Goal: Task Accomplishment & Management: Manage account settings

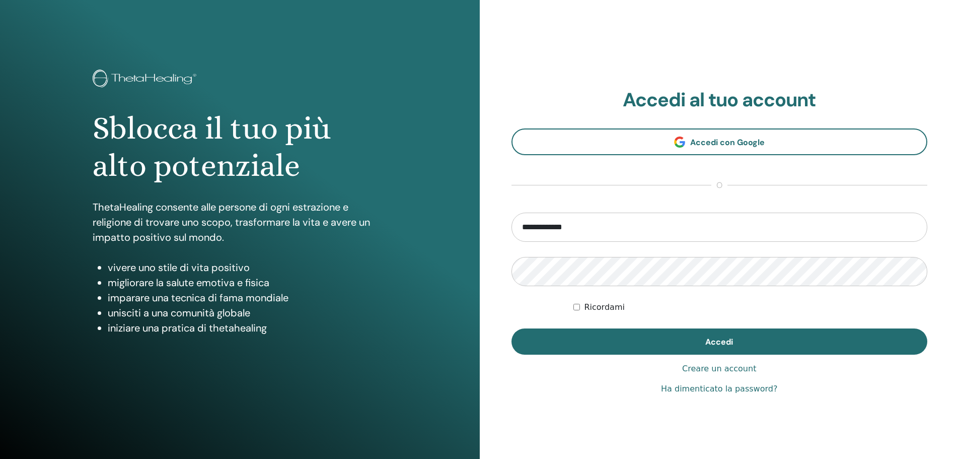
type input "**********"
click at [741, 392] on link "Ha dimenticato la password?" at bounding box center [719, 389] width 116 height 12
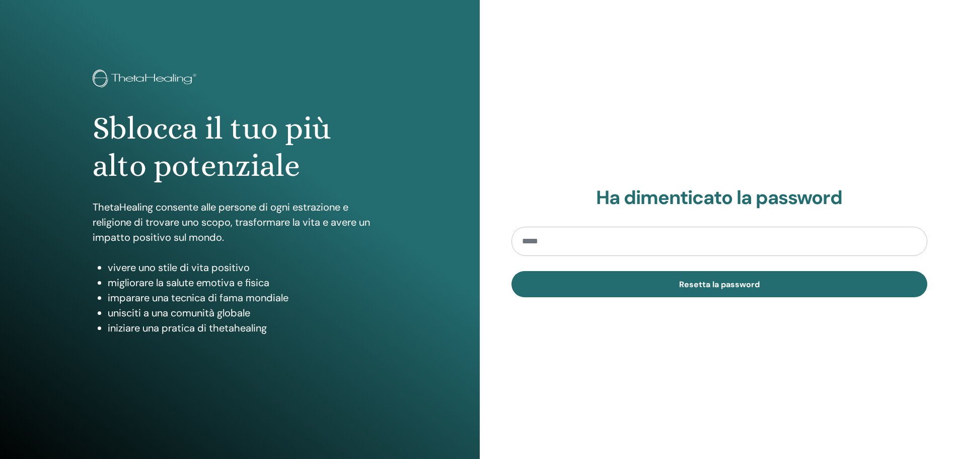
click at [644, 247] on input "email" at bounding box center [719, 241] width 416 height 29
type input "**********"
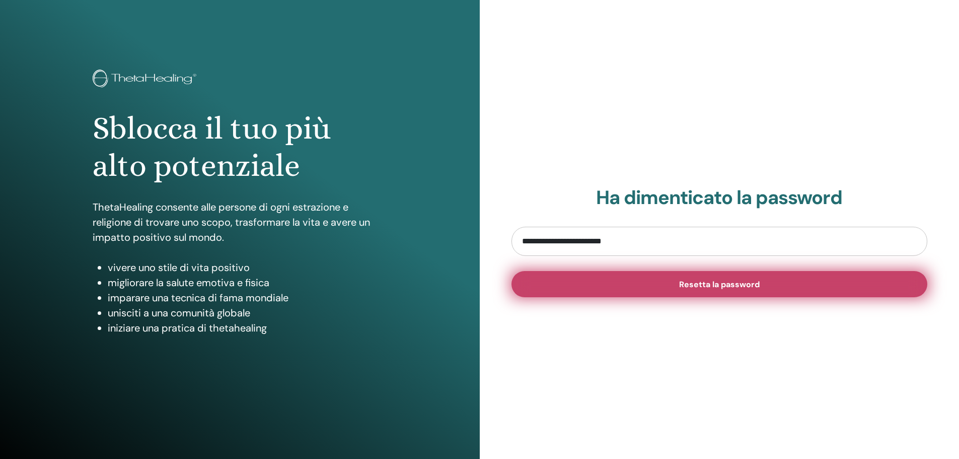
click at [707, 289] on button "Resetta la password" at bounding box center [719, 284] width 416 height 26
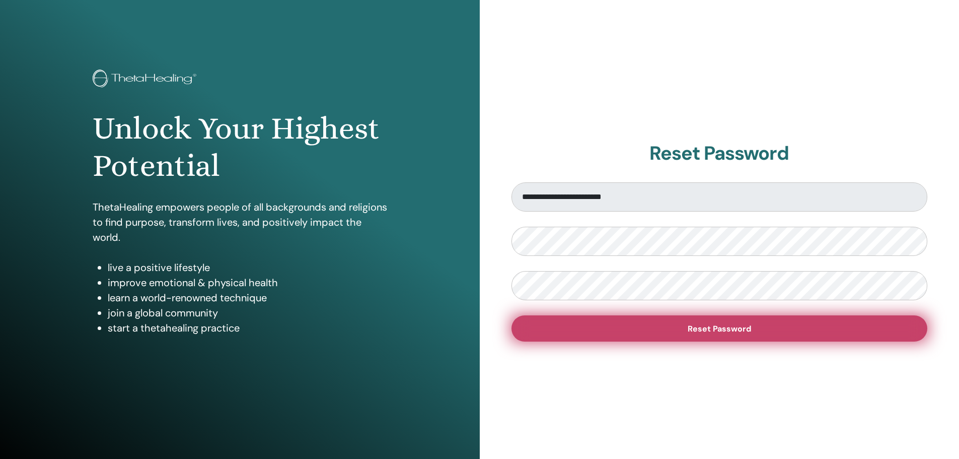
click at [705, 334] on button "Reset Password" at bounding box center [719, 328] width 416 height 26
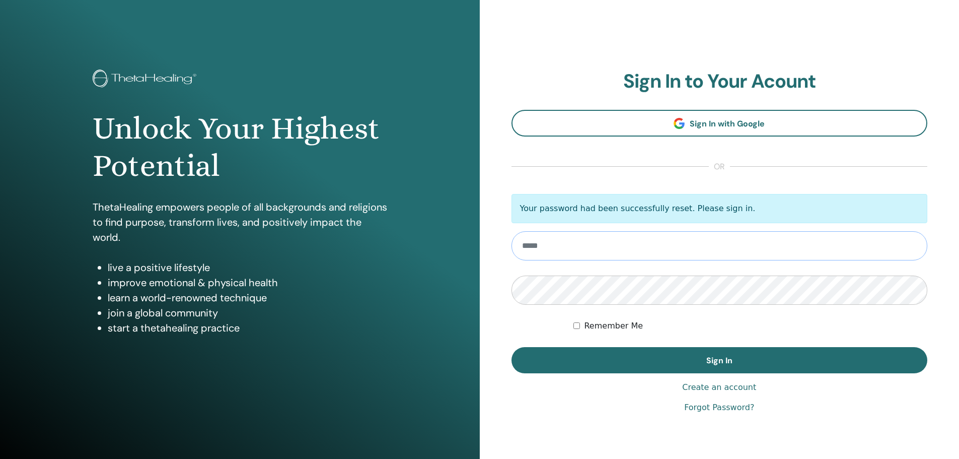
click at [736, 246] on input "email" at bounding box center [719, 245] width 416 height 29
type input "**********"
click at [511, 347] on button "Sign In" at bounding box center [719, 360] width 416 height 26
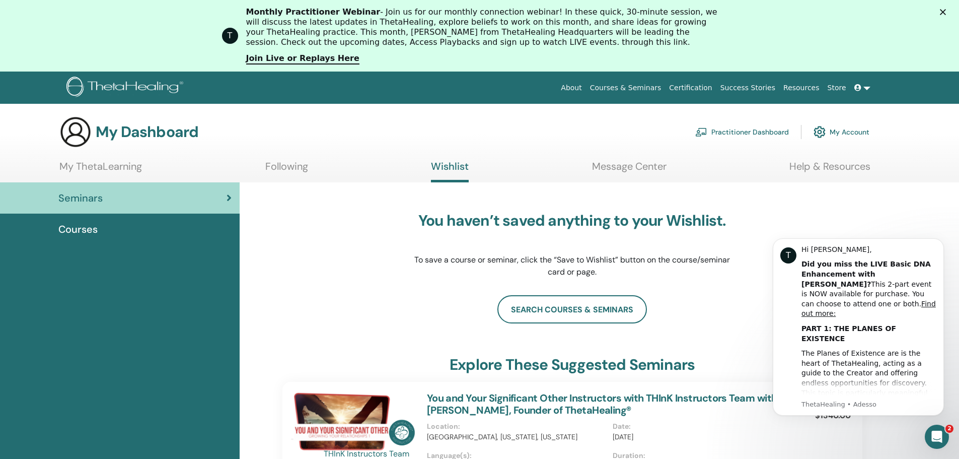
click at [841, 133] on link "My Account" at bounding box center [842, 132] width 56 height 22
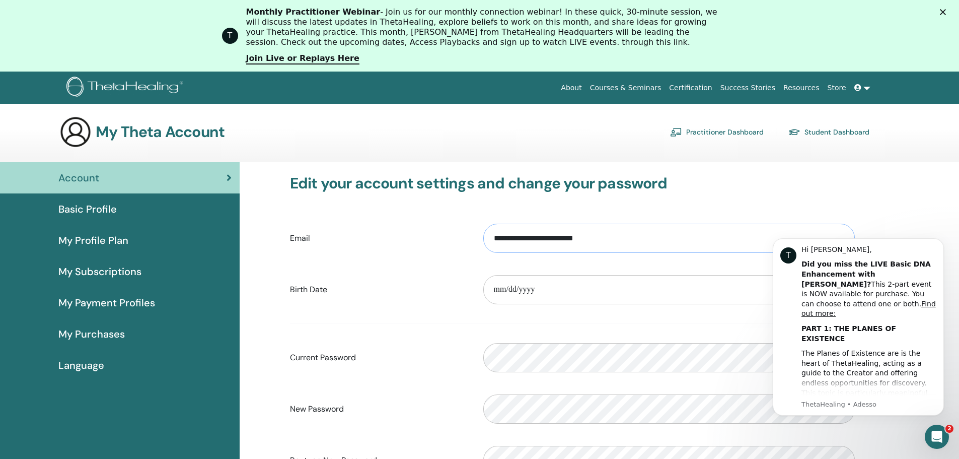
drag, startPoint x: 648, startPoint y: 234, endPoint x: 543, endPoint y: 233, distance: 105.2
click at [543, 233] on input "**********" at bounding box center [669, 238] width 372 height 29
type input "**********"
click at [529, 287] on input "date" at bounding box center [669, 289] width 372 height 29
click at [502, 287] on input "date" at bounding box center [669, 289] width 372 height 29
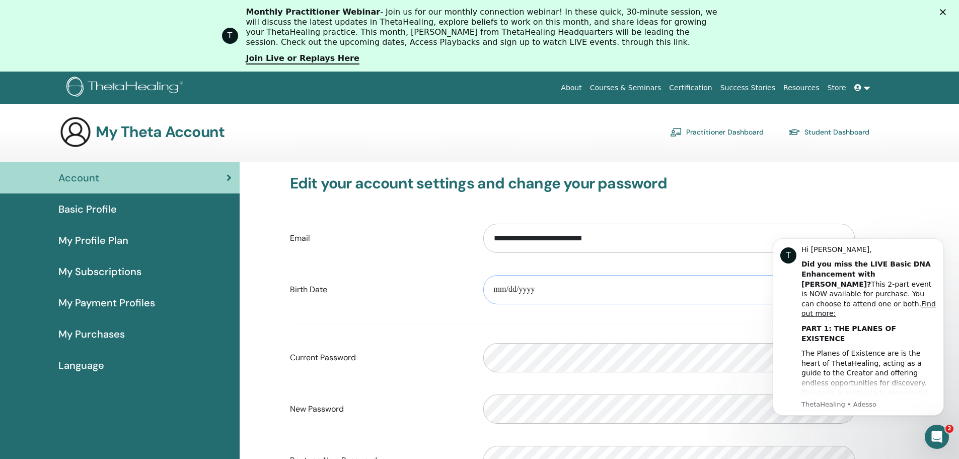
type input "**********"
click at [867, 175] on div "**********" at bounding box center [572, 345] width 604 height 366
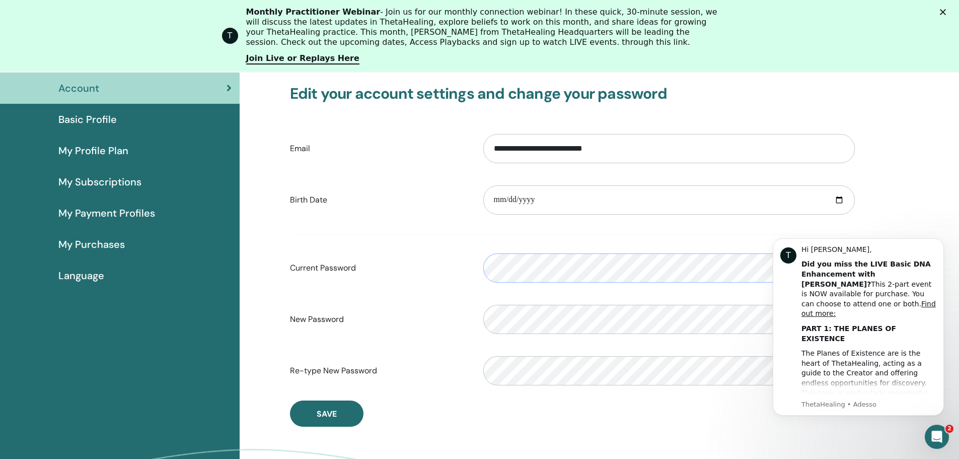
scroll to position [123, 0]
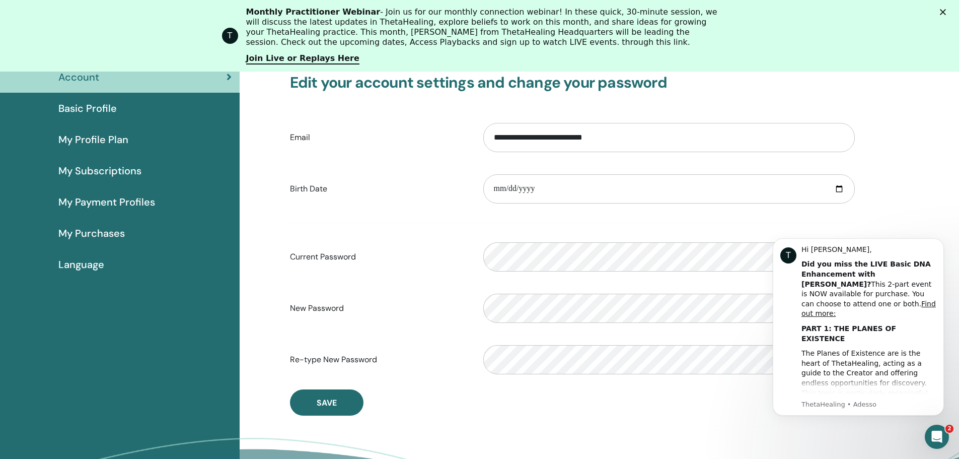
click html "T Hi Giulia, Did you miss the LIVE Basic DNA Enhancement with Vianna? This 2-pa…"
click at [320, 400] on span "Save" at bounding box center [327, 402] width 20 height 11
click at [946, 9] on icon "Chiudi" at bounding box center [943, 12] width 6 height 6
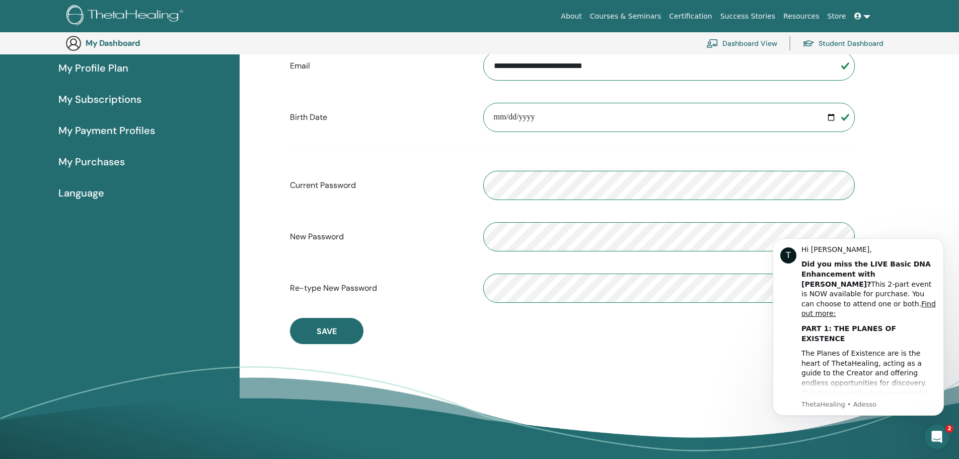
click at [750, 350] on div "**********" at bounding box center [572, 173] width 604 height 366
click at [328, 332] on span "Save" at bounding box center [327, 331] width 20 height 11
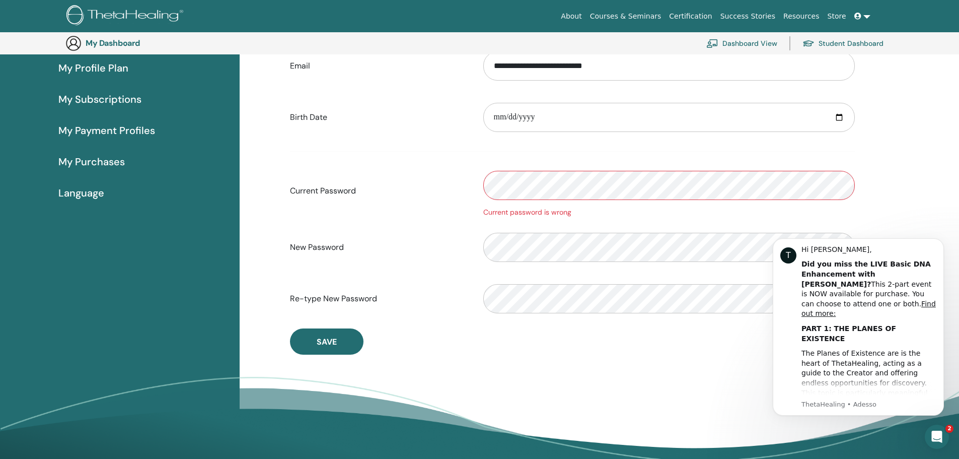
click at [451, 186] on div "Current Password Current password is wrong" at bounding box center [572, 191] width 580 height 54
click at [933, 433] on icon "Apri il messenger Intercom" at bounding box center [935, 435] width 17 height 17
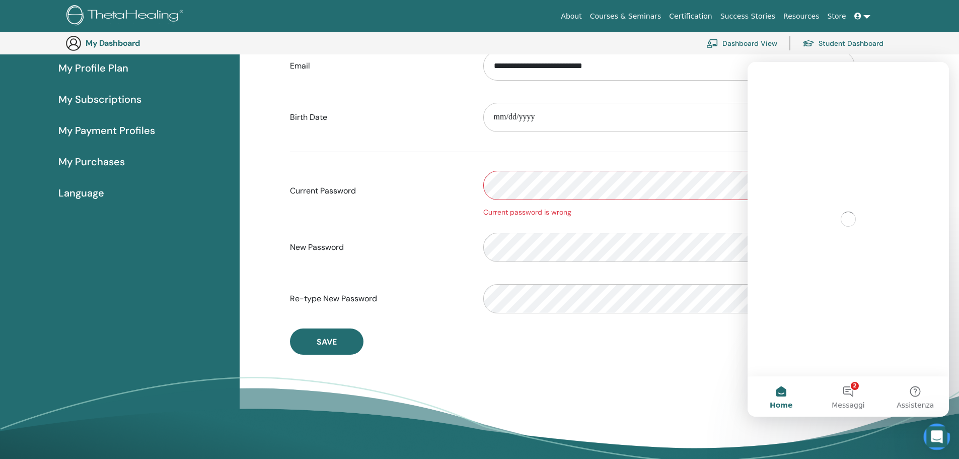
scroll to position [0, 0]
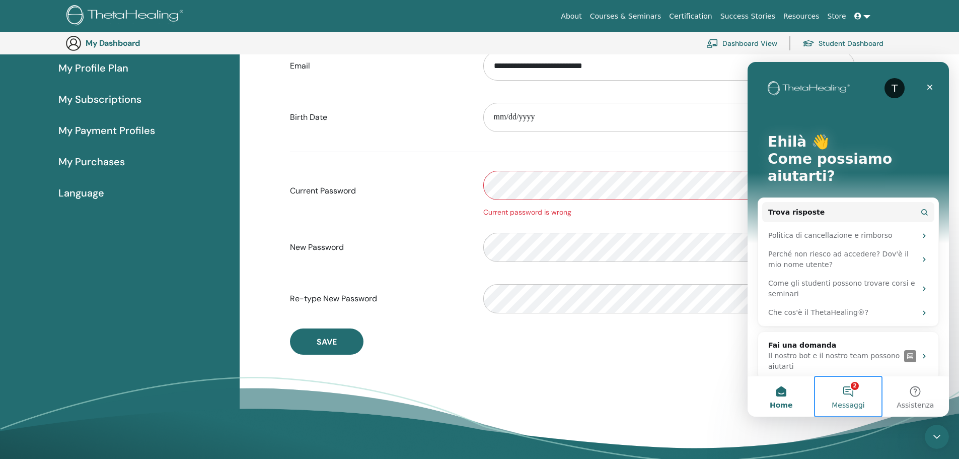
click at [858, 398] on button "2 Messaggi" at bounding box center [848, 396] width 67 height 40
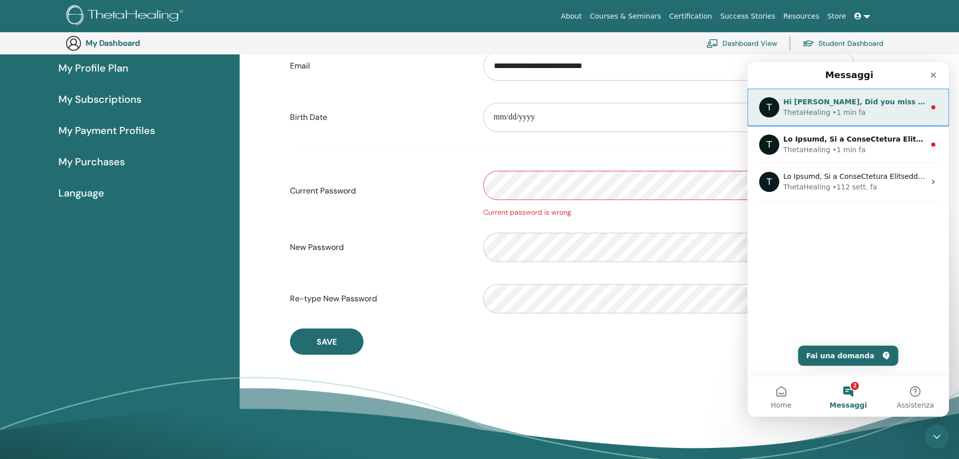
click at [883, 114] on div "ThetaHealing • 1 min fa" at bounding box center [854, 112] width 142 height 11
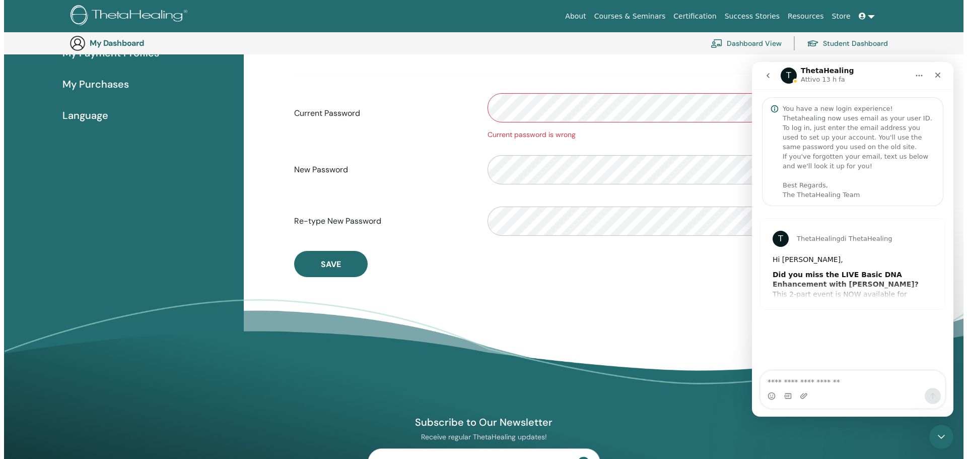
scroll to position [274, 0]
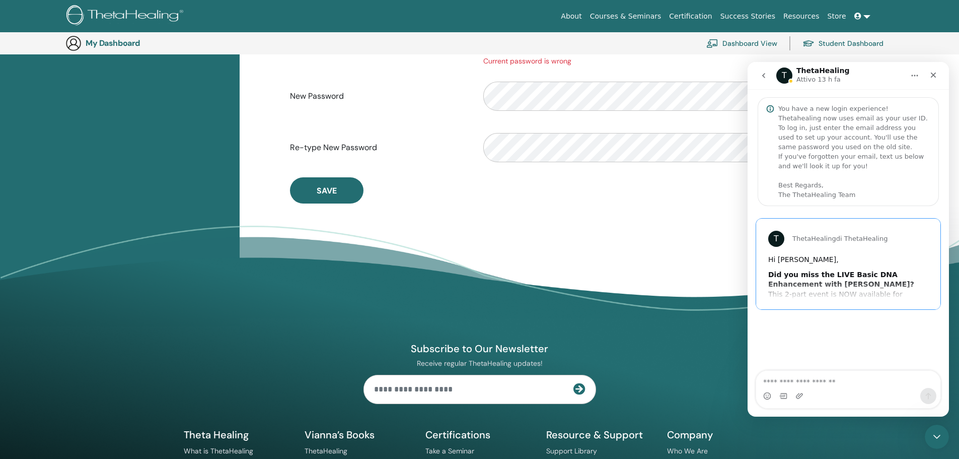
click at [871, 271] on b "Did you miss the LIVE Basic DNA Enhancement with Vianna?" at bounding box center [841, 279] width 146 height 18
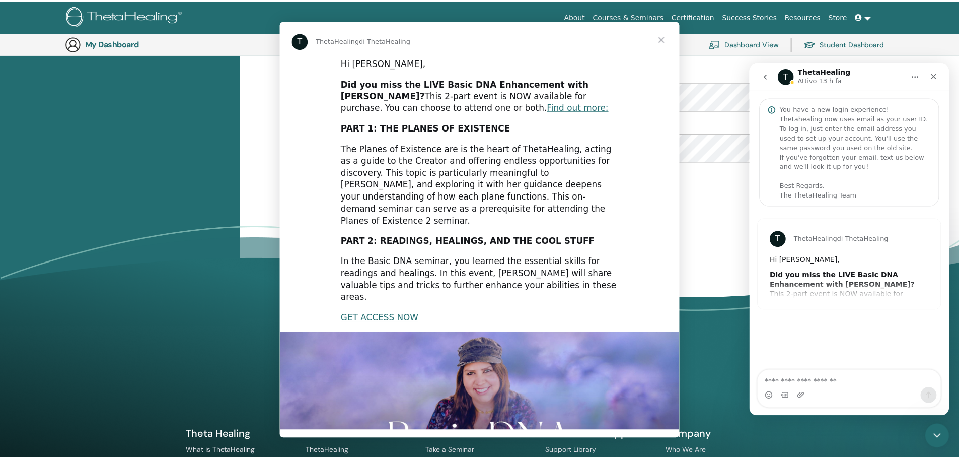
scroll to position [0, 0]
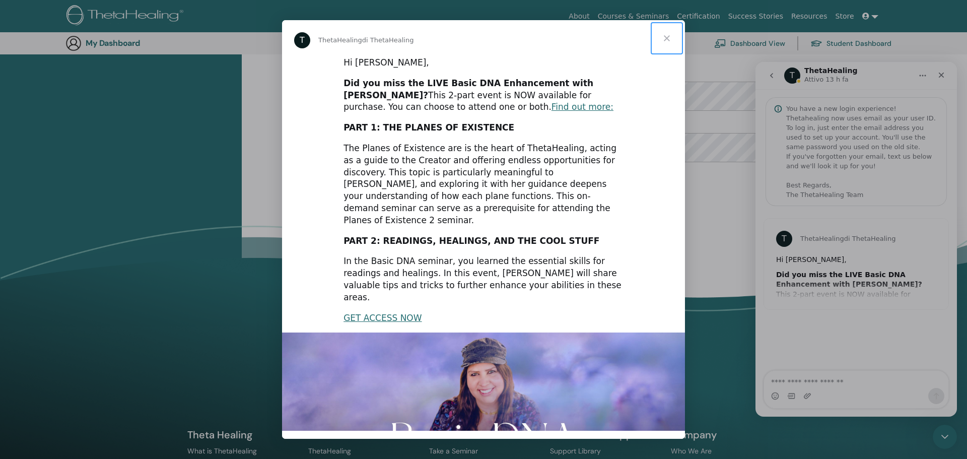
click at [668, 38] on span "Chiudi" at bounding box center [666, 38] width 36 height 36
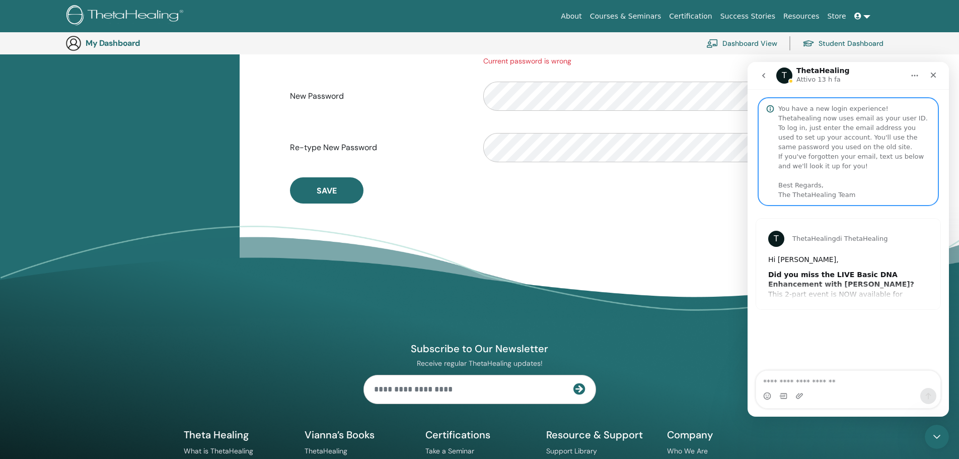
click at [818, 186] on div "You have a new login experience! Thetahealing now uses email as your user ID. T…" at bounding box center [854, 152] width 152 height 96
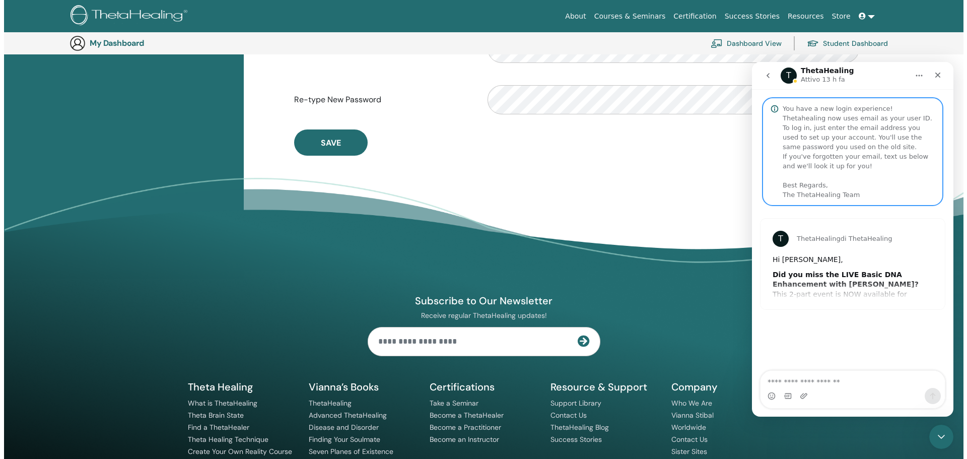
scroll to position [374, 0]
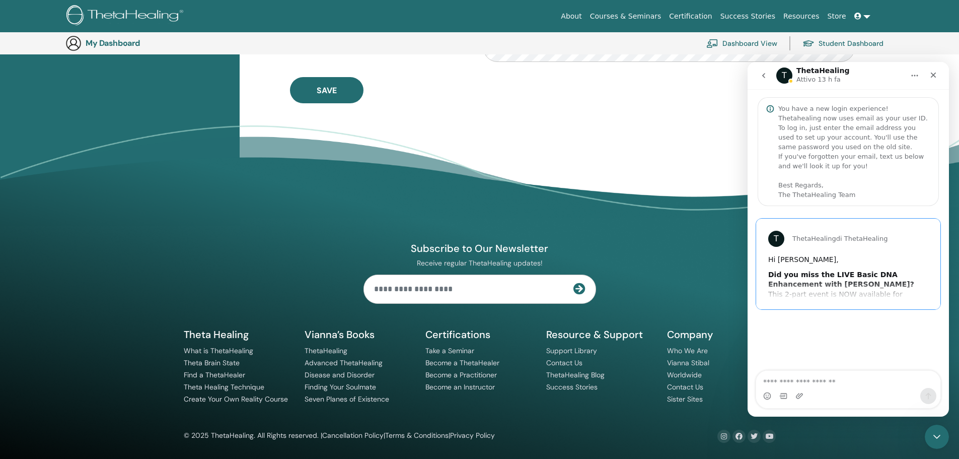
click at [785, 250] on div "T ThetaHealing di ThetaHealing" at bounding box center [848, 236] width 184 height 36
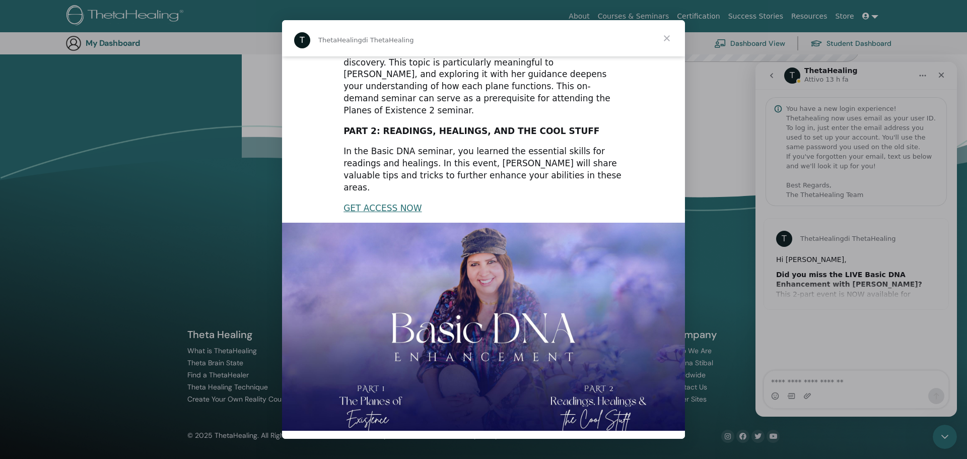
scroll to position [0, 0]
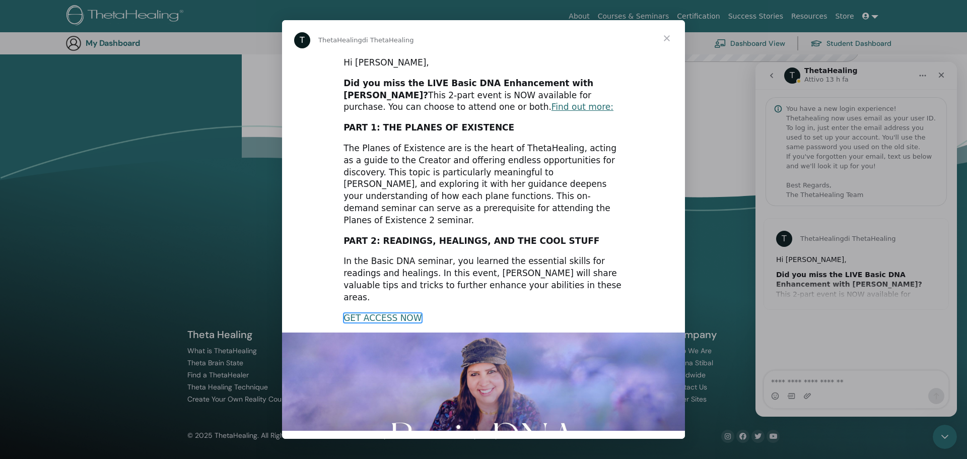
click at [401, 313] on link "GET ACCESS NOW" at bounding box center [382, 318] width 78 height 10
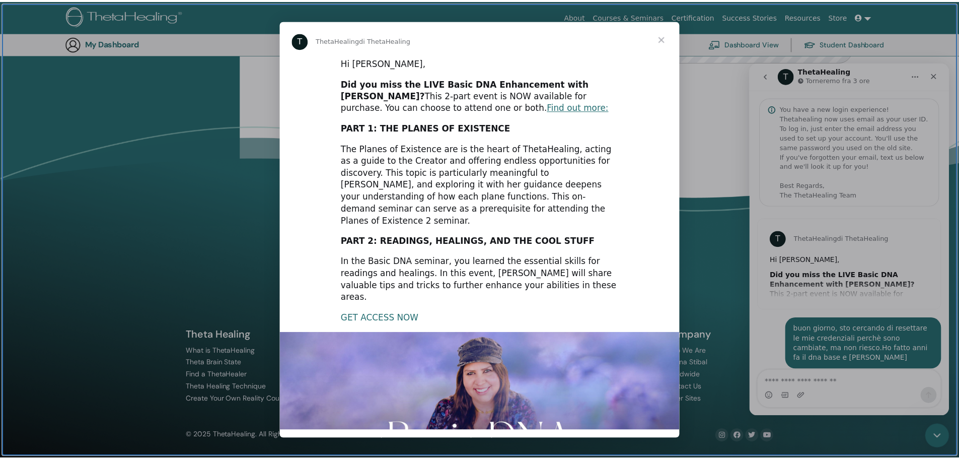
scroll to position [78, 0]
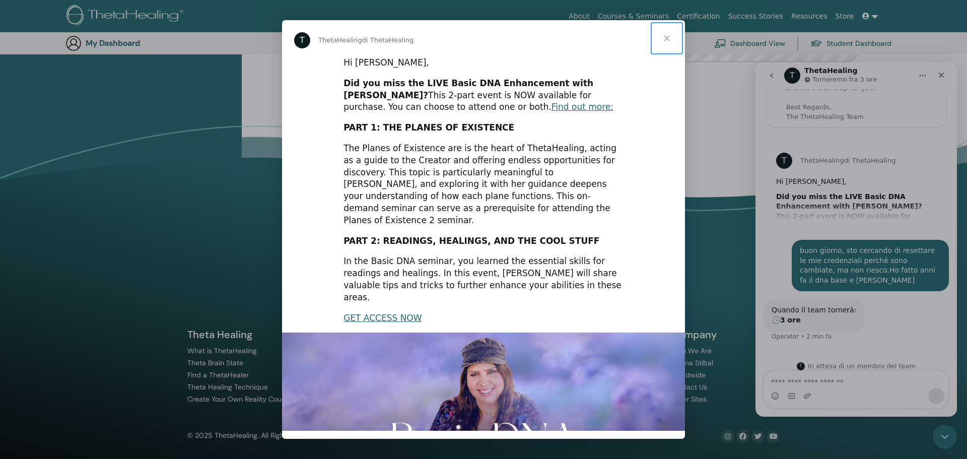
click at [665, 39] on span "Chiudi" at bounding box center [666, 38] width 36 height 36
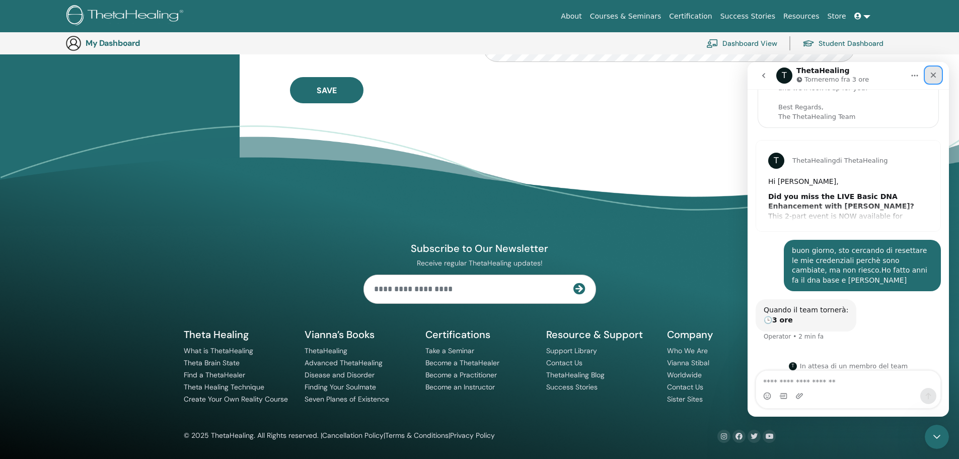
click at [935, 77] on icon "Chiudi" at bounding box center [934, 75] width 6 height 6
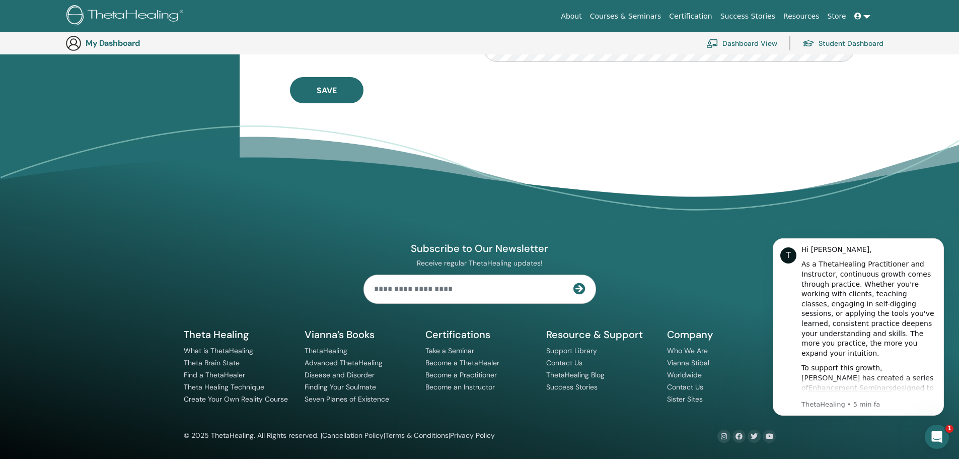
scroll to position [0, 0]
click at [865, 17] on link at bounding box center [862, 16] width 24 height 19
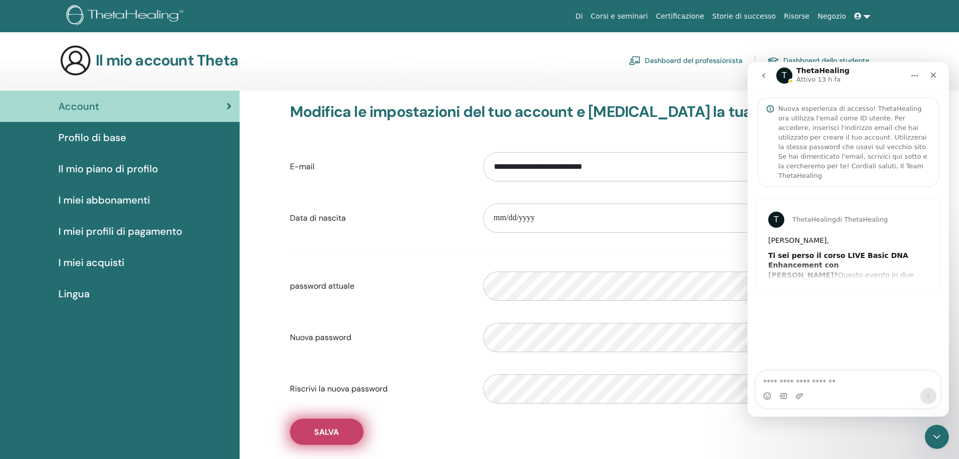
click at [345, 433] on button "Salva" at bounding box center [326, 431] width 73 height 26
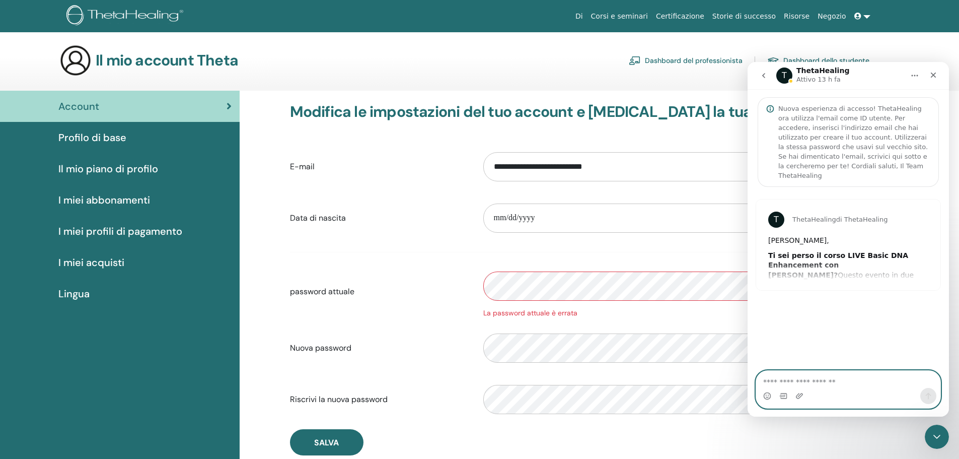
click at [839, 384] on textarea "Scrivi un messaggio..." at bounding box center [848, 379] width 184 height 17
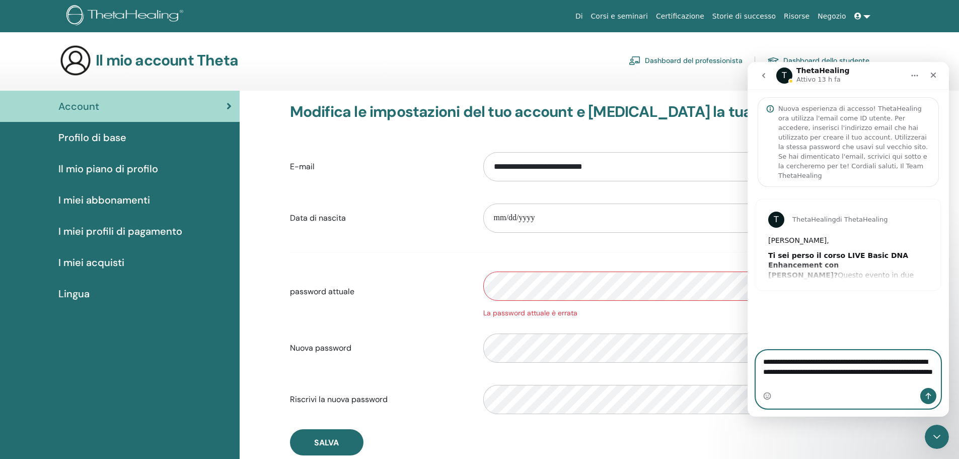
type textarea "**********"
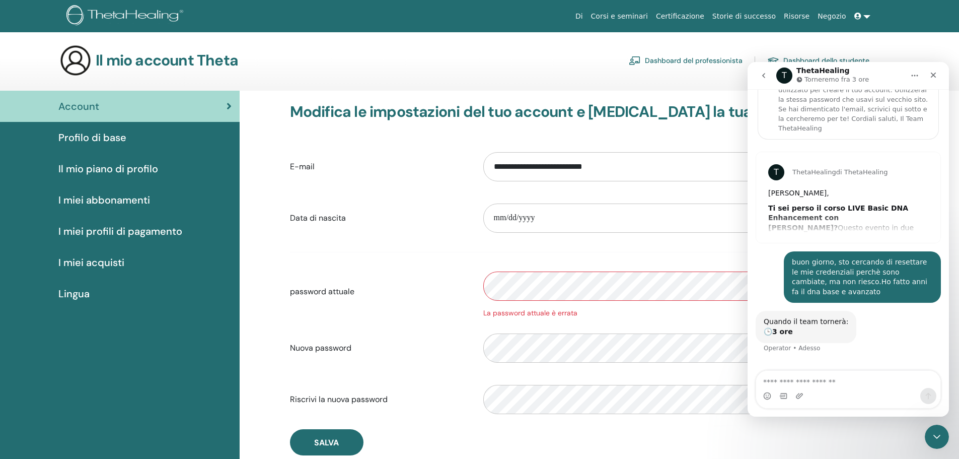
scroll to position [49, 0]
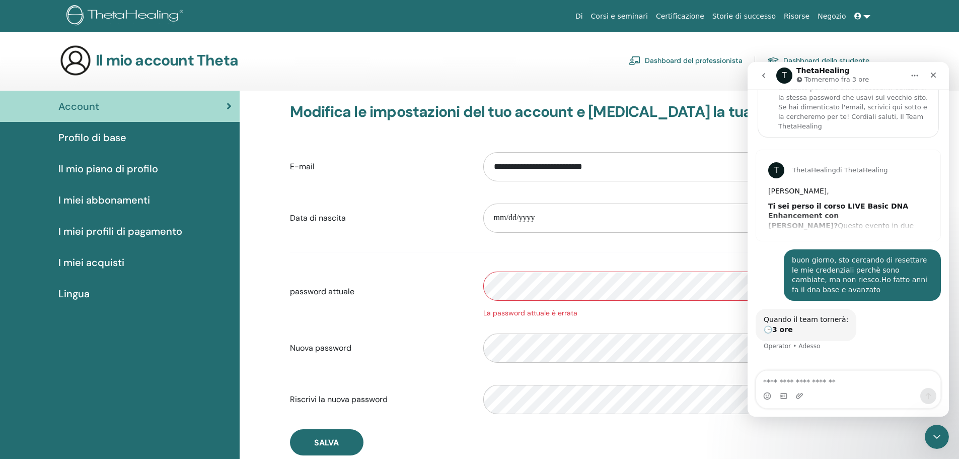
click at [915, 76] on icon "Casa" at bounding box center [915, 76] width 7 height 2
click at [907, 49] on div "Il mio account Theta Dashboard del professionista Dashboard dello studente" at bounding box center [497, 60] width 924 height 32
click at [933, 78] on icon "Chiudi" at bounding box center [933, 75] width 8 height 8
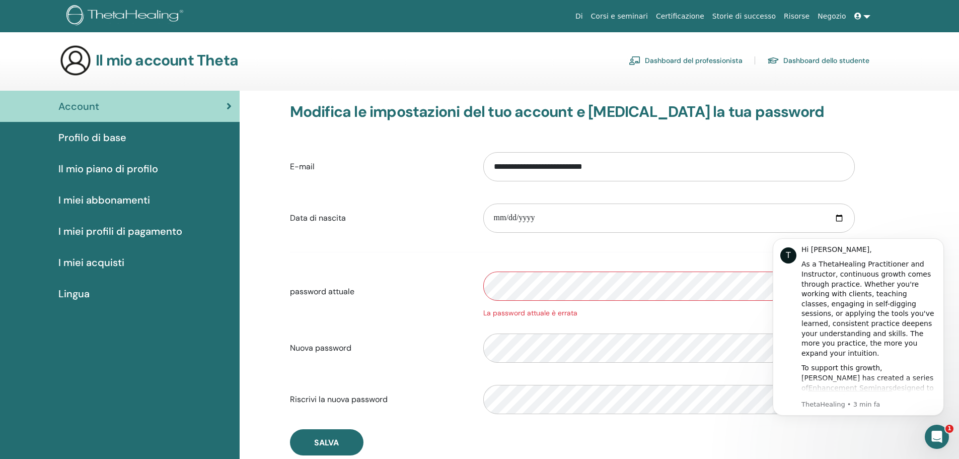
scroll to position [0, 0]
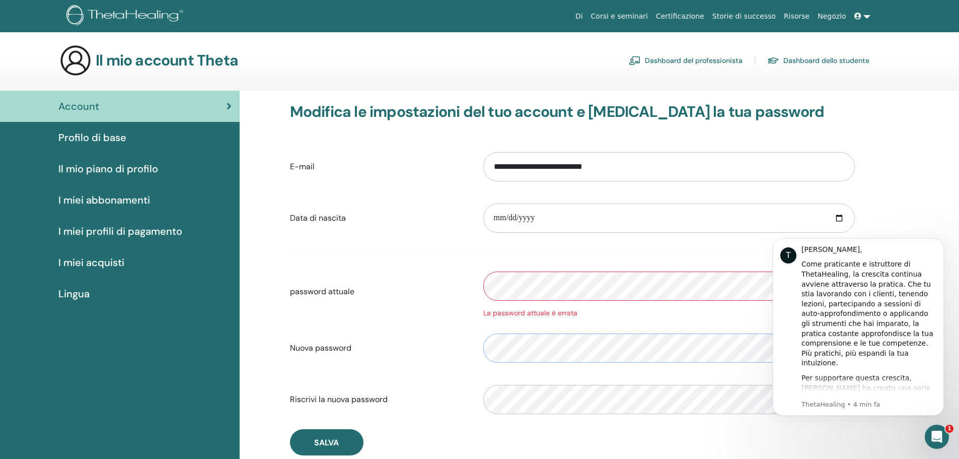
click at [479, 347] on div at bounding box center [669, 347] width 387 height 43
click at [315, 445] on font "Salva" at bounding box center [326, 442] width 25 height 11
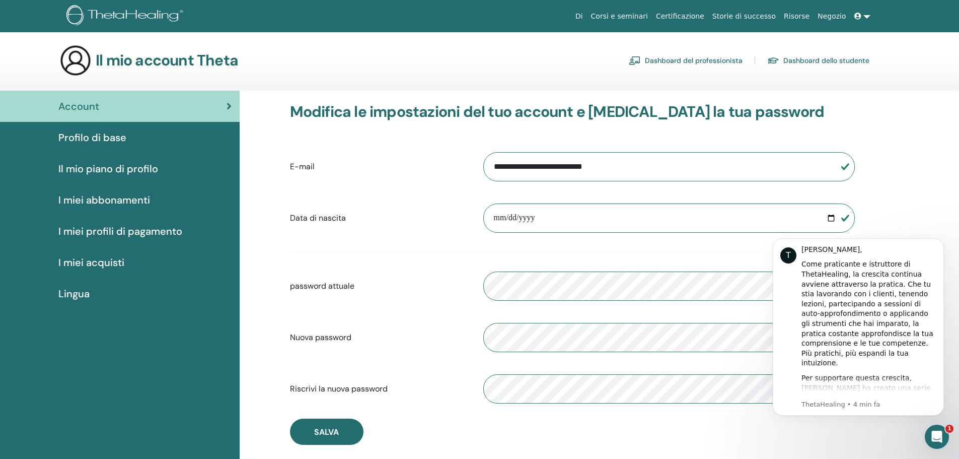
click at [115, 136] on font "Profilo di base" at bounding box center [92, 137] width 68 height 13
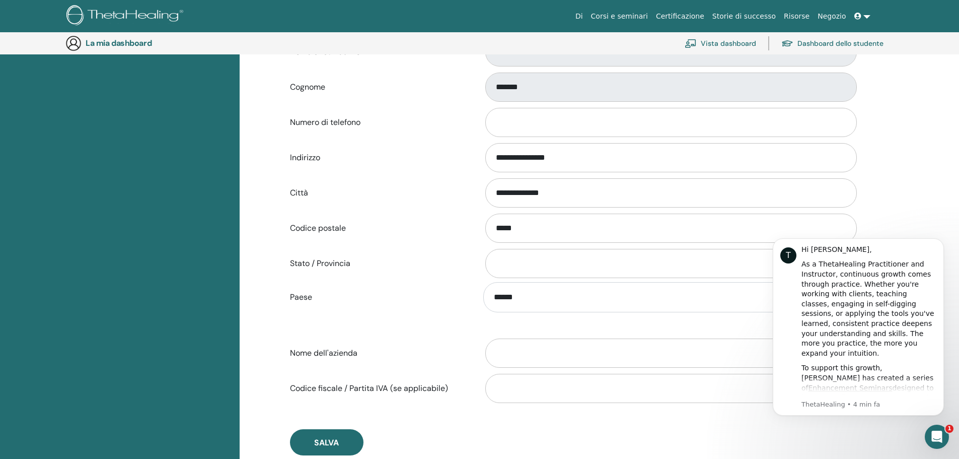
scroll to position [274, 0]
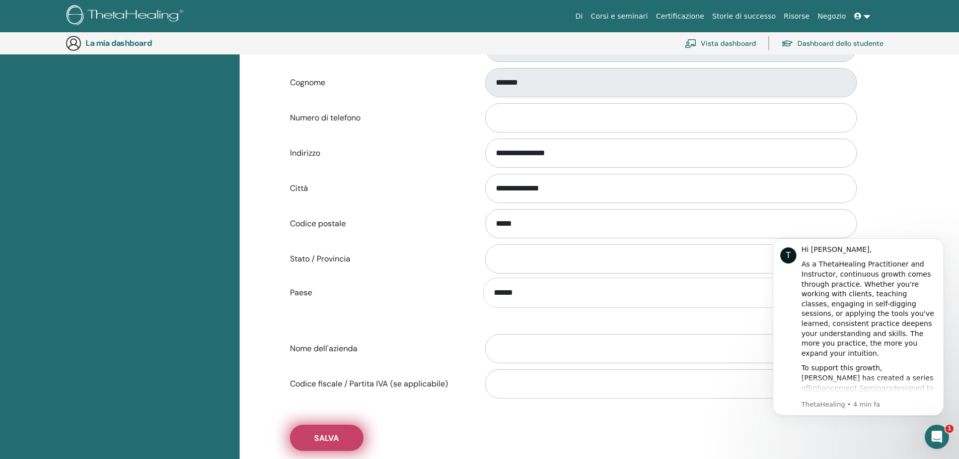
click at [356, 433] on button "Salva" at bounding box center [326, 437] width 73 height 26
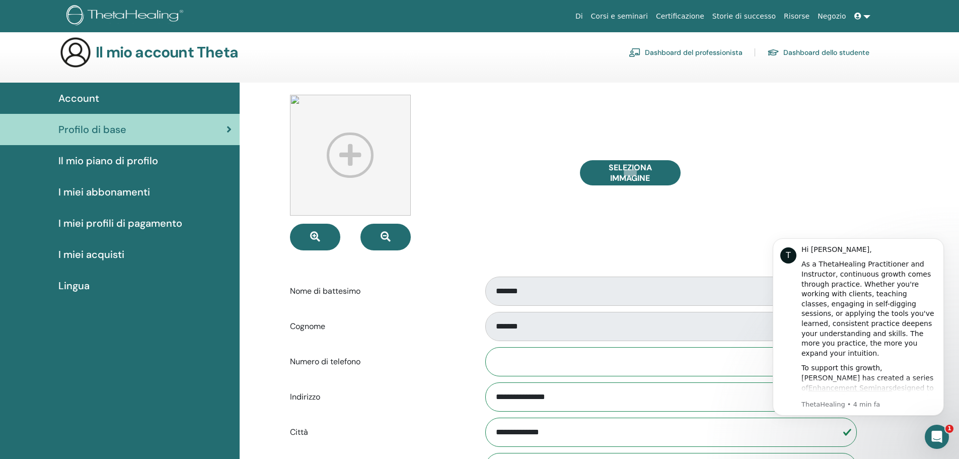
scroll to position [0, 0]
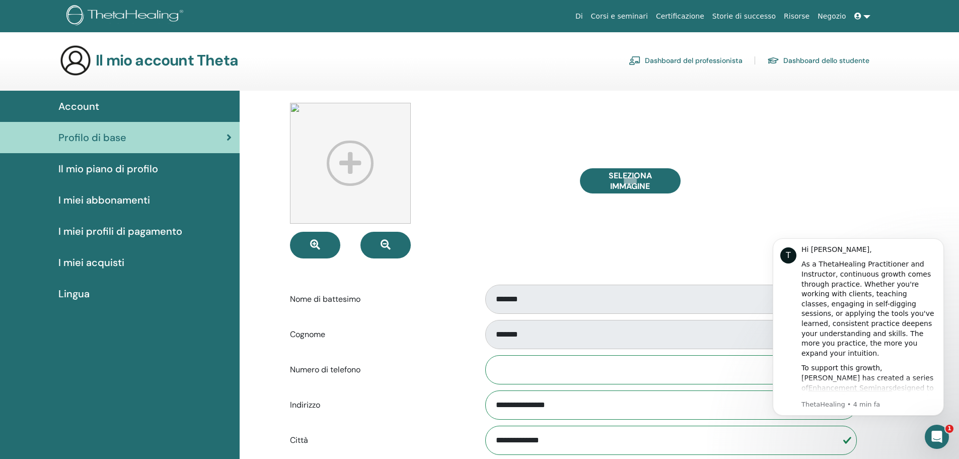
click at [863, 16] on link at bounding box center [862, 16] width 24 height 19
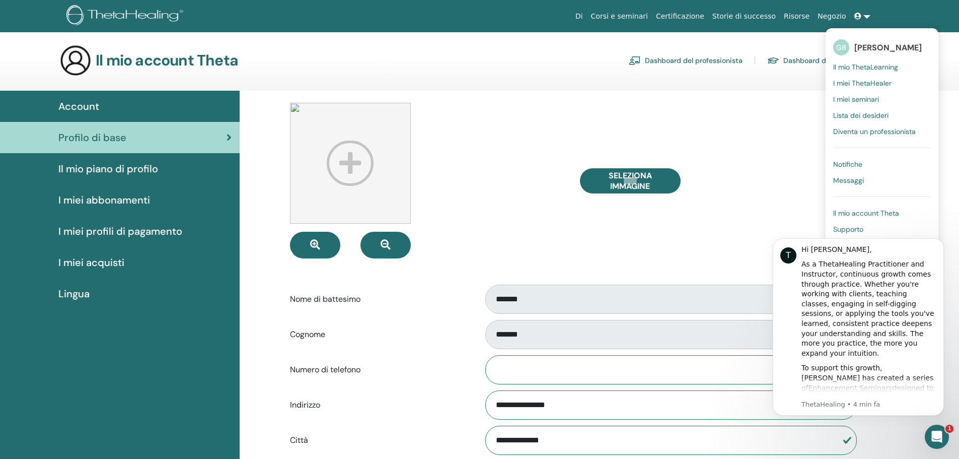
click at [868, 213] on font "Il mio account Theta" at bounding box center [866, 212] width 66 height 9
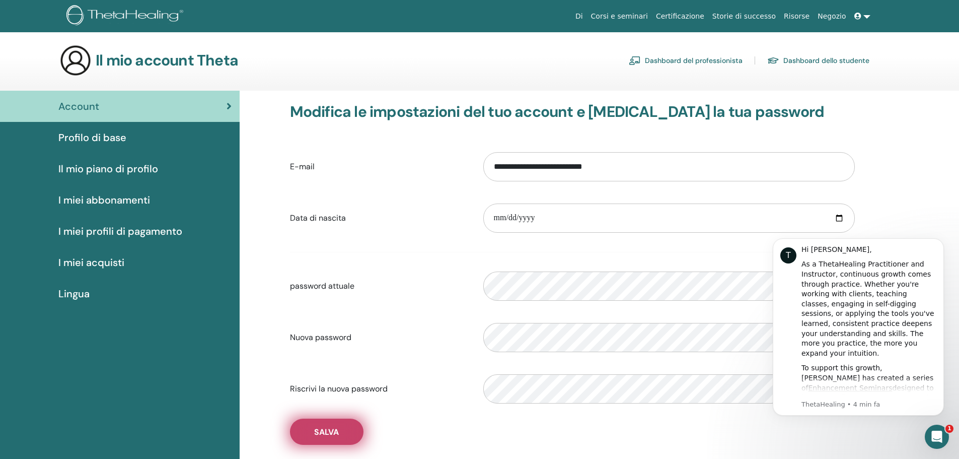
click at [322, 428] on font "Salva" at bounding box center [326, 431] width 25 height 11
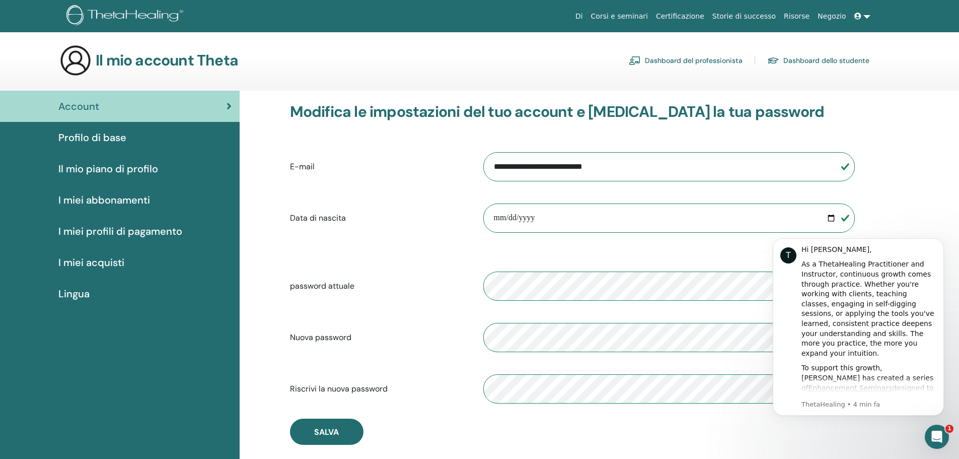
click at [684, 14] on font "Certificazione" at bounding box center [680, 16] width 48 height 8
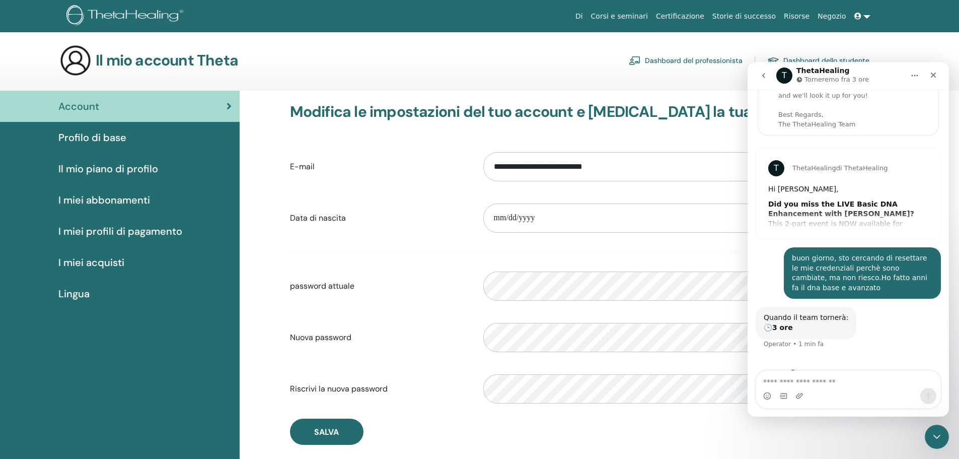
scroll to position [78, 0]
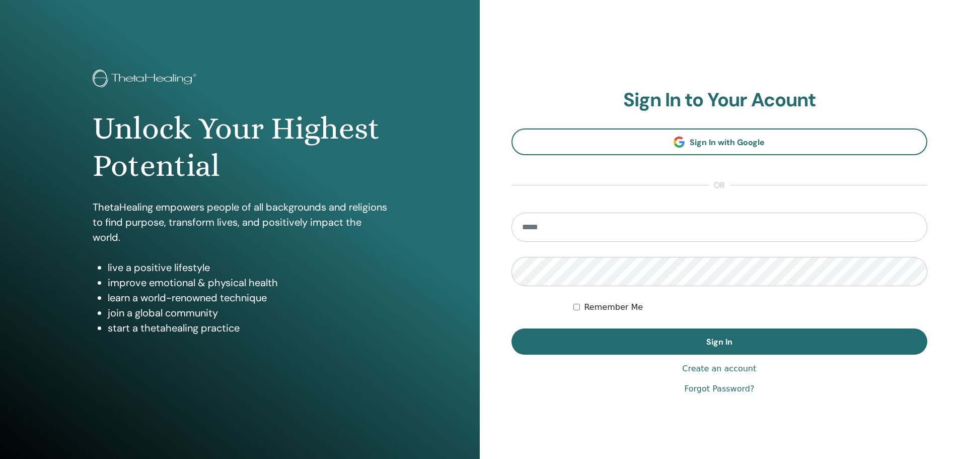
click at [662, 223] on input "email" at bounding box center [719, 226] width 416 height 29
type input "**********"
click at [708, 389] on link "Forgot Password?" at bounding box center [719, 389] width 70 height 12
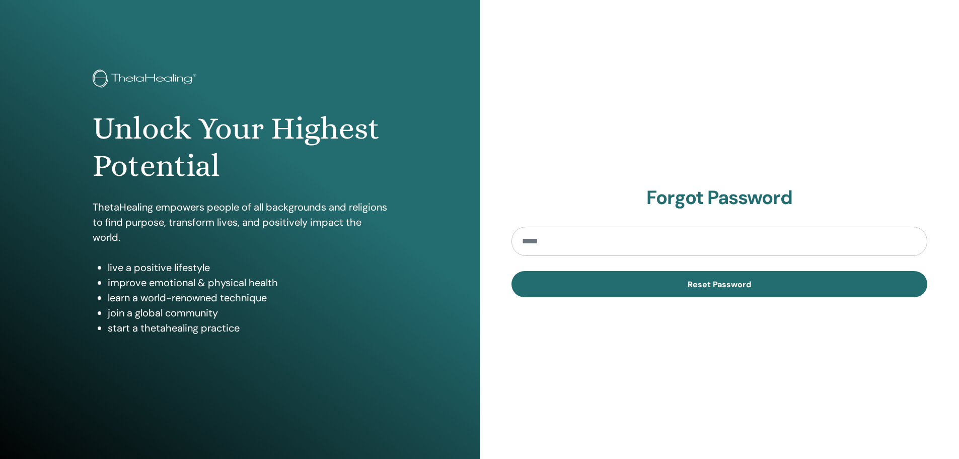
click at [699, 245] on input "email" at bounding box center [719, 241] width 416 height 29
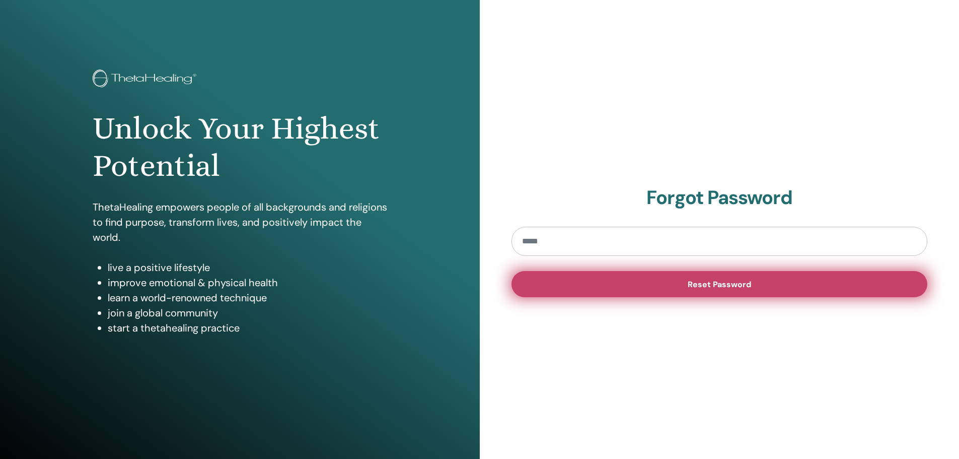
type input "**********"
click at [722, 279] on span "Reset Password" at bounding box center [719, 284] width 63 height 11
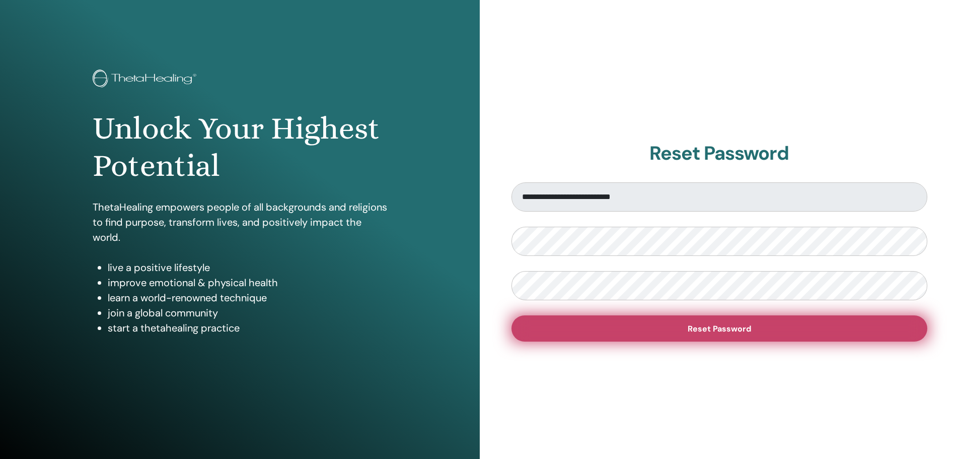
click at [719, 330] on span "Reset Password" at bounding box center [719, 328] width 63 height 11
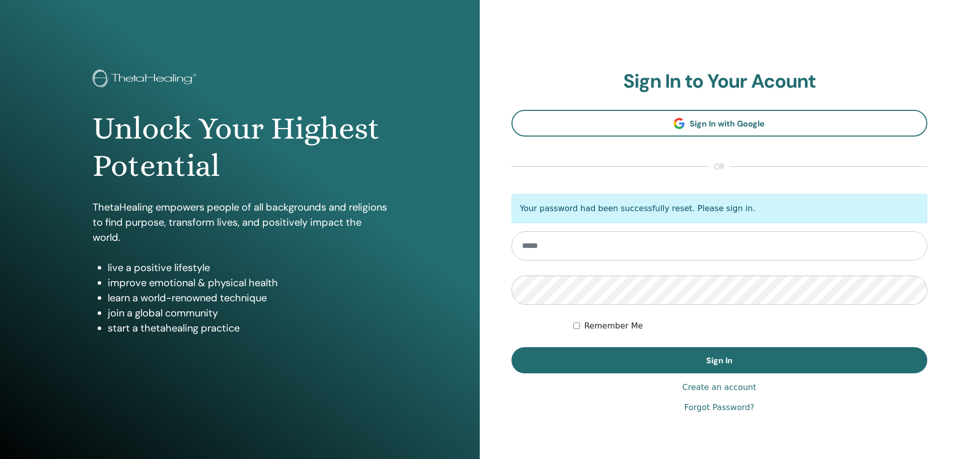
click at [636, 250] on input "email" at bounding box center [719, 245] width 416 height 29
type input "**********"
click at [634, 247] on input "**********" at bounding box center [719, 245] width 416 height 29
drag, startPoint x: 634, startPoint y: 247, endPoint x: 507, endPoint y: 246, distance: 126.4
click at [507, 246] on div "**********" at bounding box center [720, 241] width 480 height 483
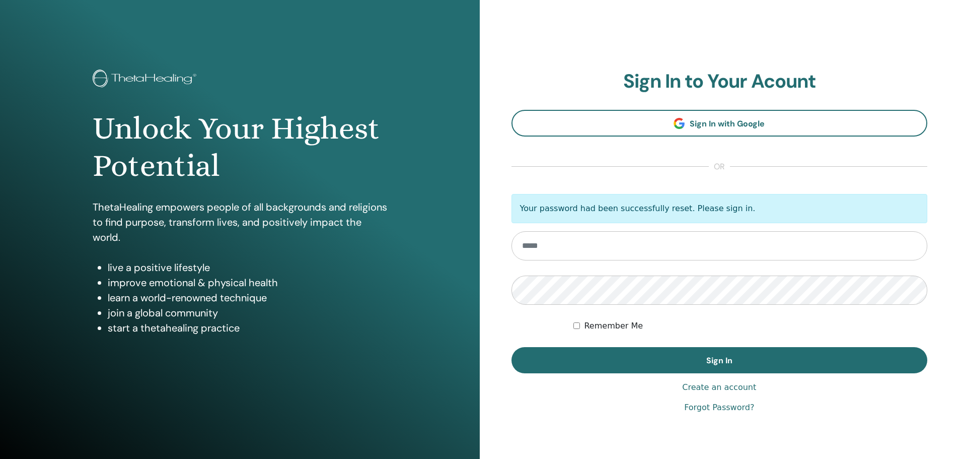
click at [532, 246] on input "email" at bounding box center [719, 245] width 416 height 29
type input "**********"
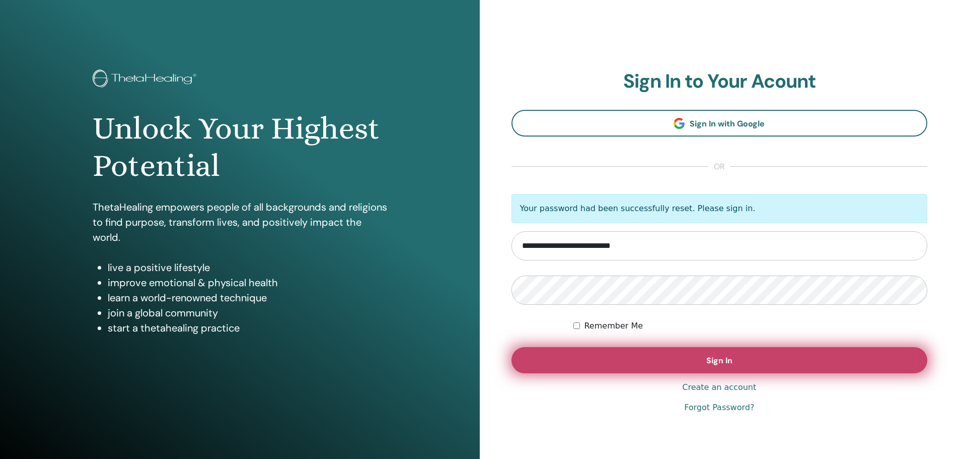
click at [704, 358] on button "Sign In" at bounding box center [719, 360] width 416 height 26
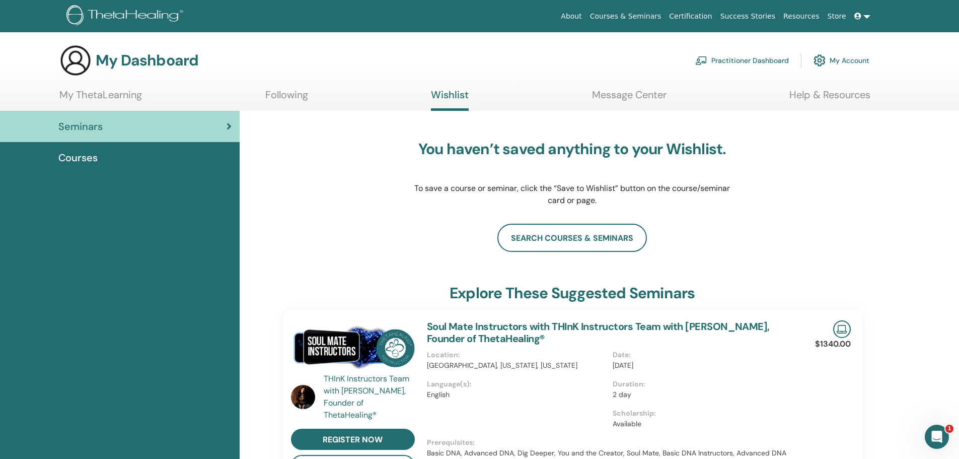
click at [866, 19] on link at bounding box center [862, 16] width 24 height 19
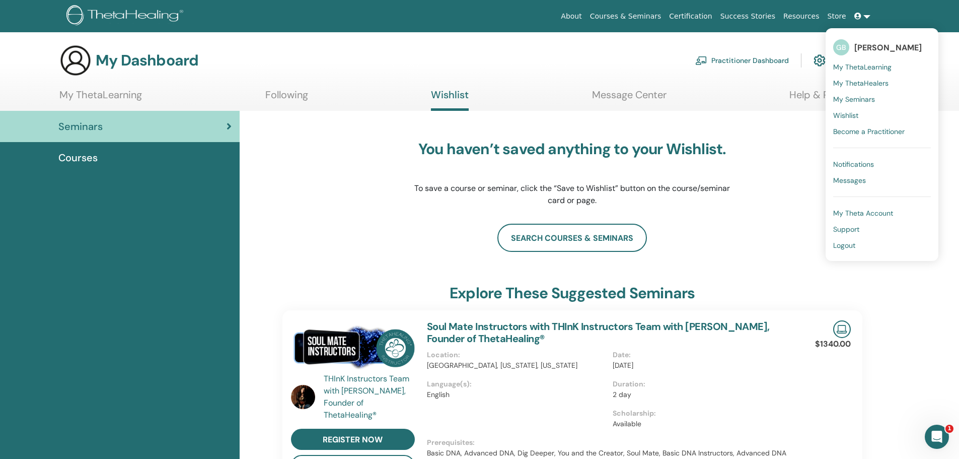
click at [702, 20] on link "Certification" at bounding box center [690, 16] width 51 height 19
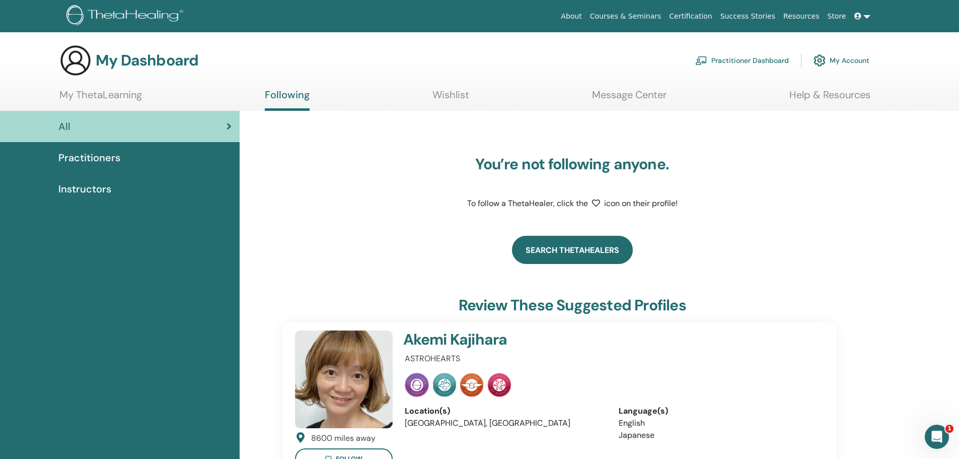
click at [599, 248] on link "Search ThetaHealers" at bounding box center [572, 250] width 121 height 28
